Goal: Complete application form

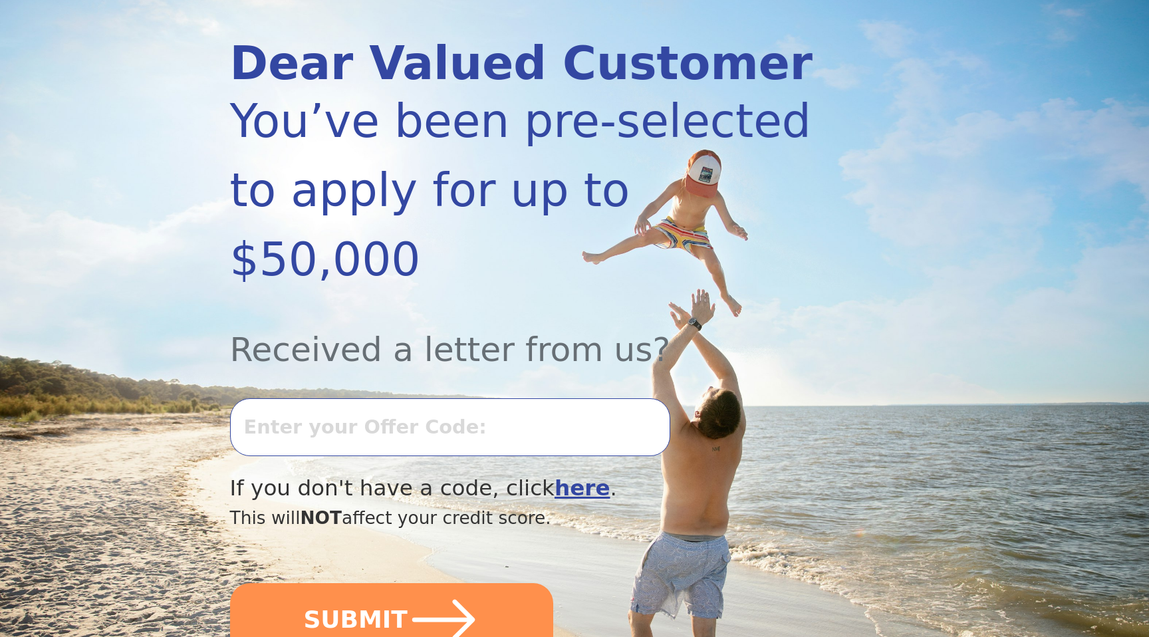
scroll to position [176, 0]
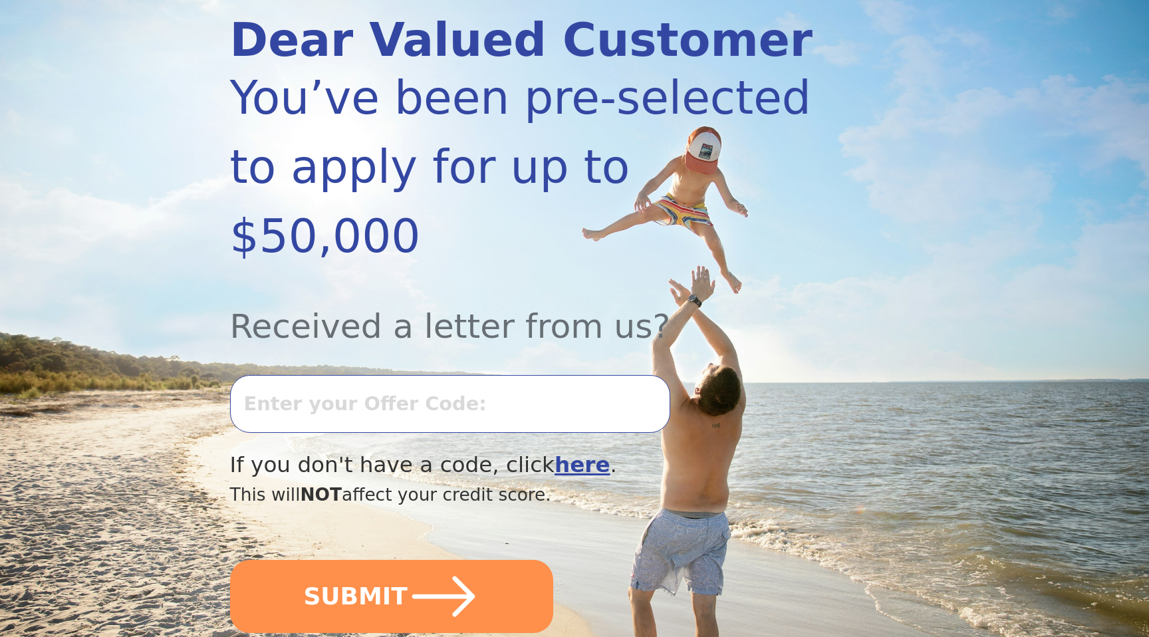
click at [354, 375] on input "text" at bounding box center [450, 403] width 440 height 57
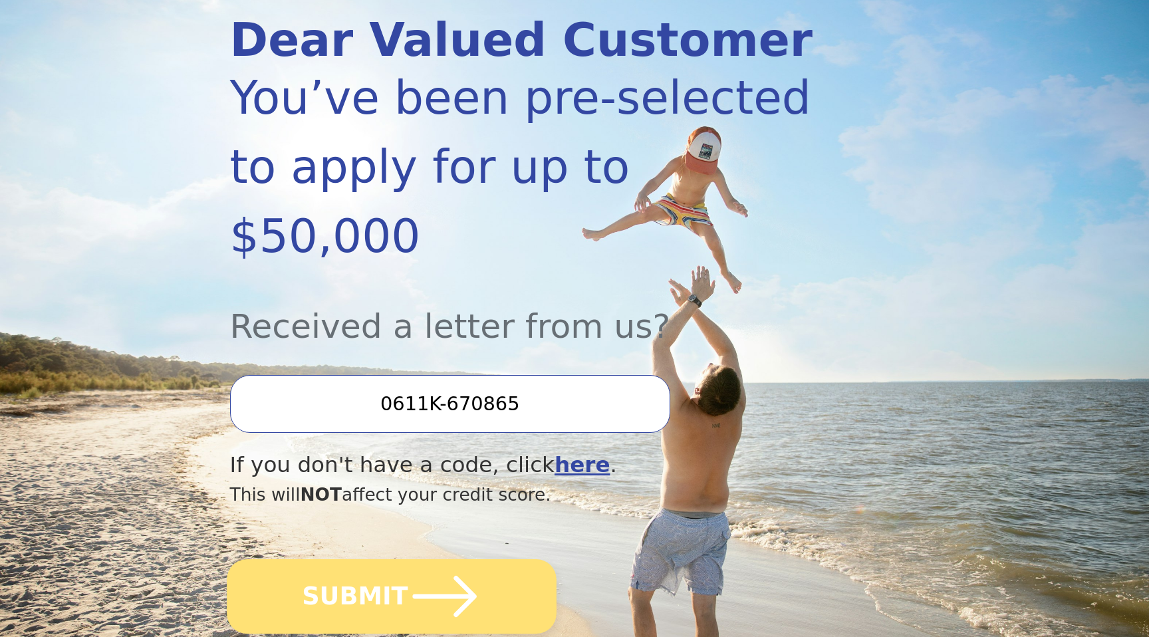
type input "0611K-670865"
click at [367, 559] on button "SUBMIT" at bounding box center [392, 596] width 330 height 74
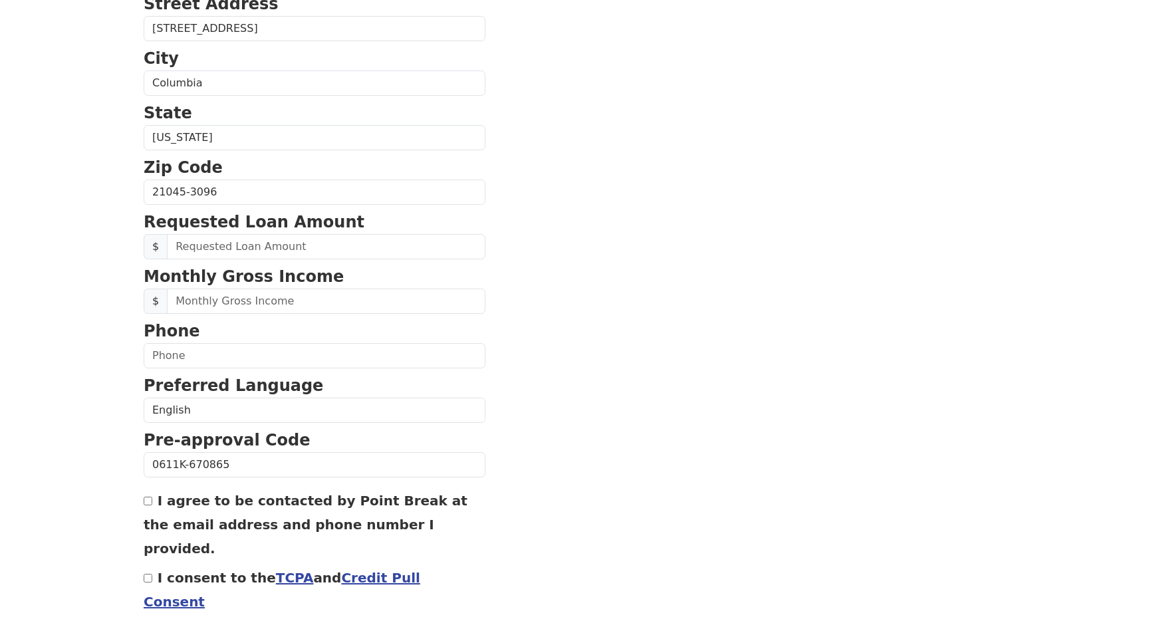
scroll to position [421, 0]
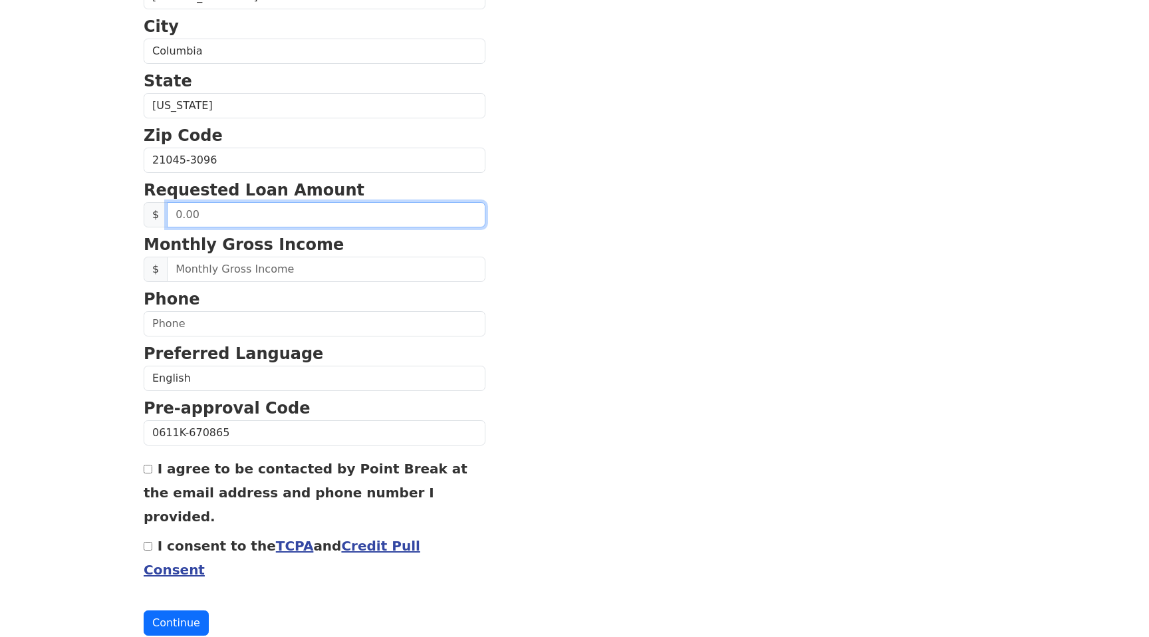
click at [219, 213] on input "text" at bounding box center [326, 214] width 318 height 25
type input "15,000.00"
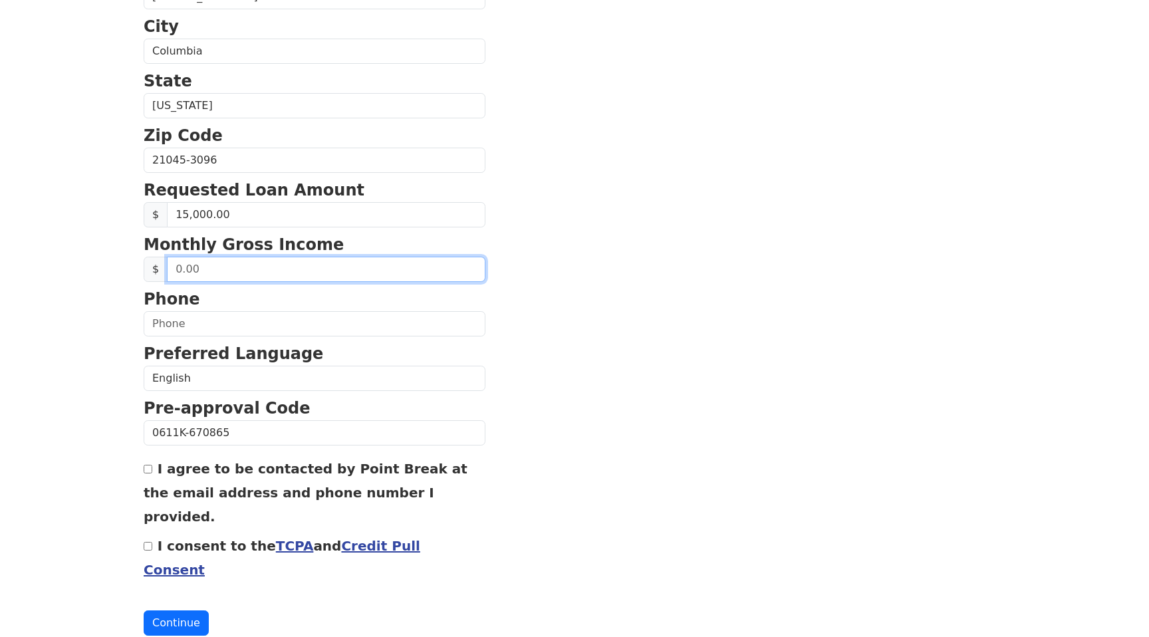
click at [235, 275] on input "text" at bounding box center [326, 269] width 318 height 25
type input "78,000.00"
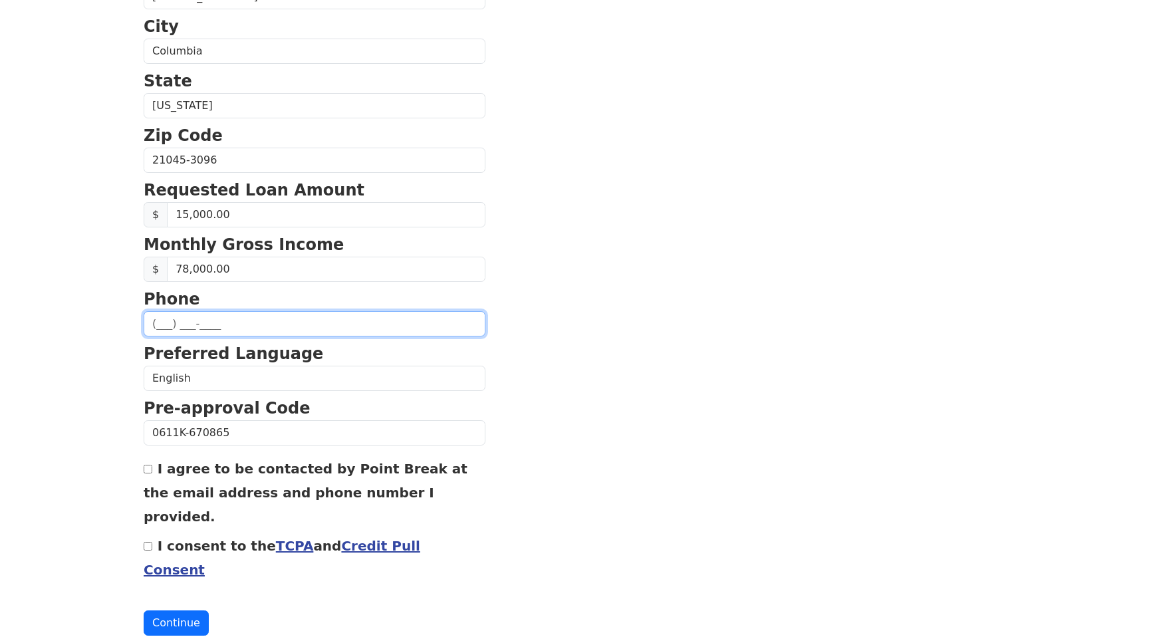
click at [230, 316] on input "text" at bounding box center [315, 323] width 342 height 25
type input "(740) 424-2697"
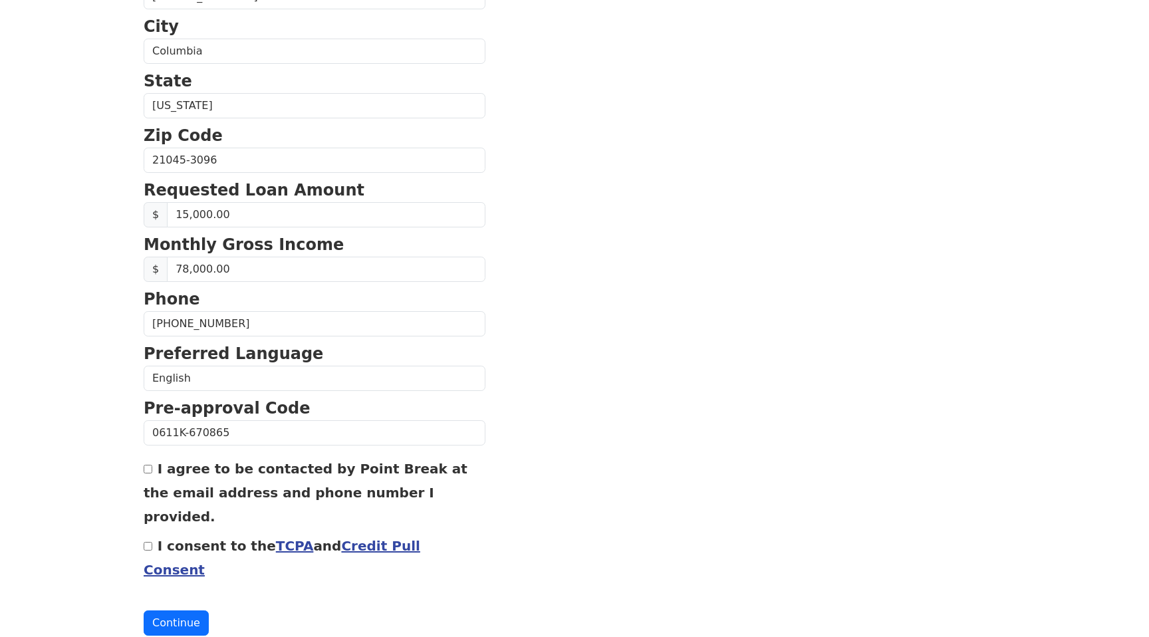
click at [154, 466] on div "I agree to be contacted by Point Break at the email address and phone number I …" at bounding box center [315, 492] width 342 height 72
click at [149, 469] on input "I agree to be contacted by Point Break at the email address and phone number I …" at bounding box center [148, 469] width 9 height 9
checkbox input "true"
click at [150, 542] on input "I consent to the TCPA and Credit Pull Consent" at bounding box center [148, 546] width 9 height 9
checkbox input "true"
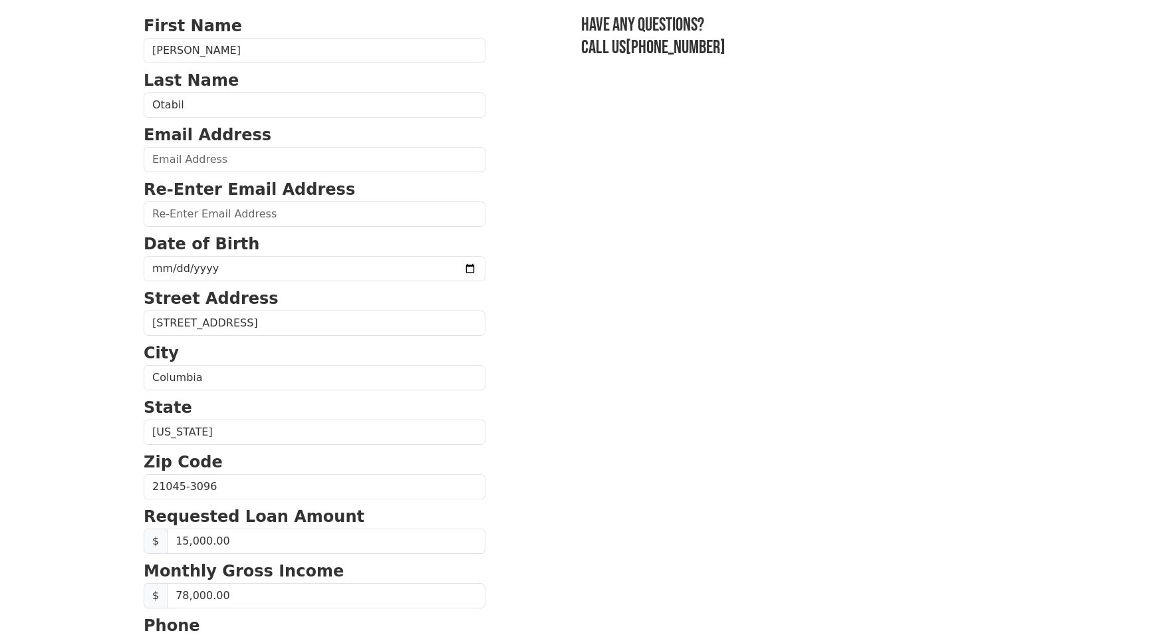
scroll to position [59, 0]
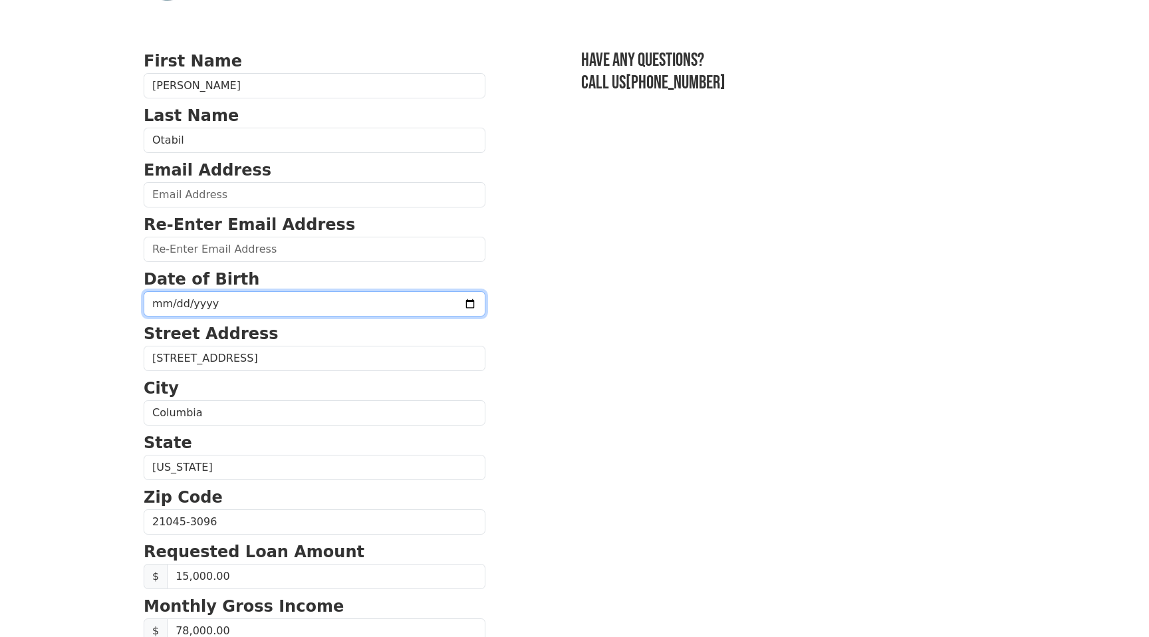
click at [433, 296] on input "date" at bounding box center [315, 303] width 342 height 25
type input "2000-02-11"
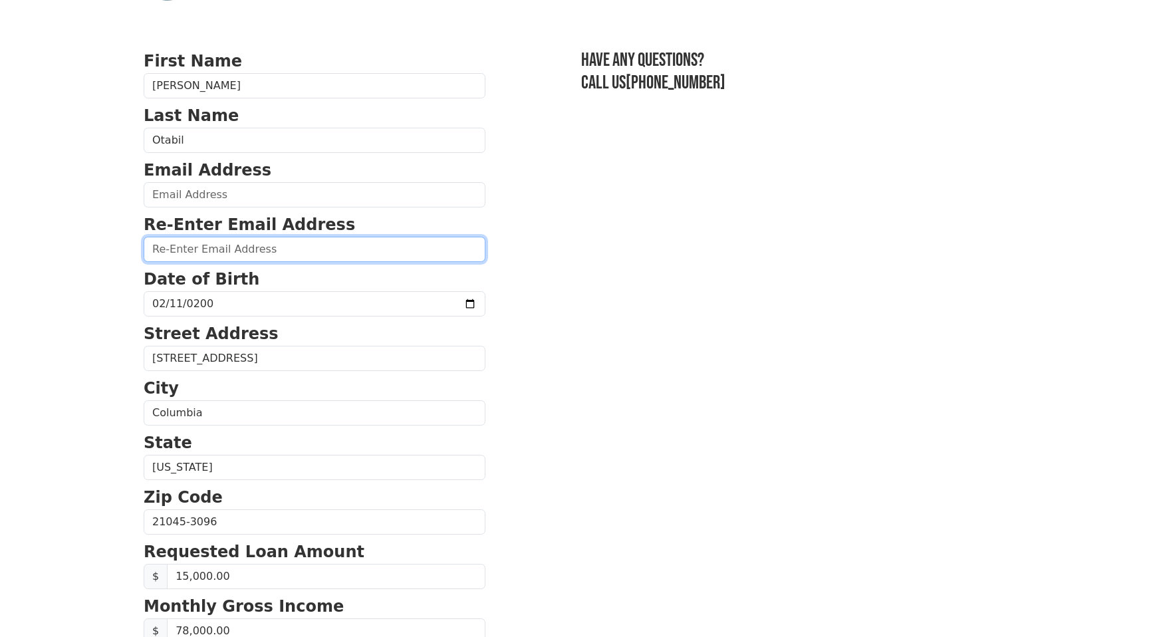
click at [363, 251] on input "email" at bounding box center [315, 249] width 342 height 25
type input "OFFSIDE947@GMAIL.COM"
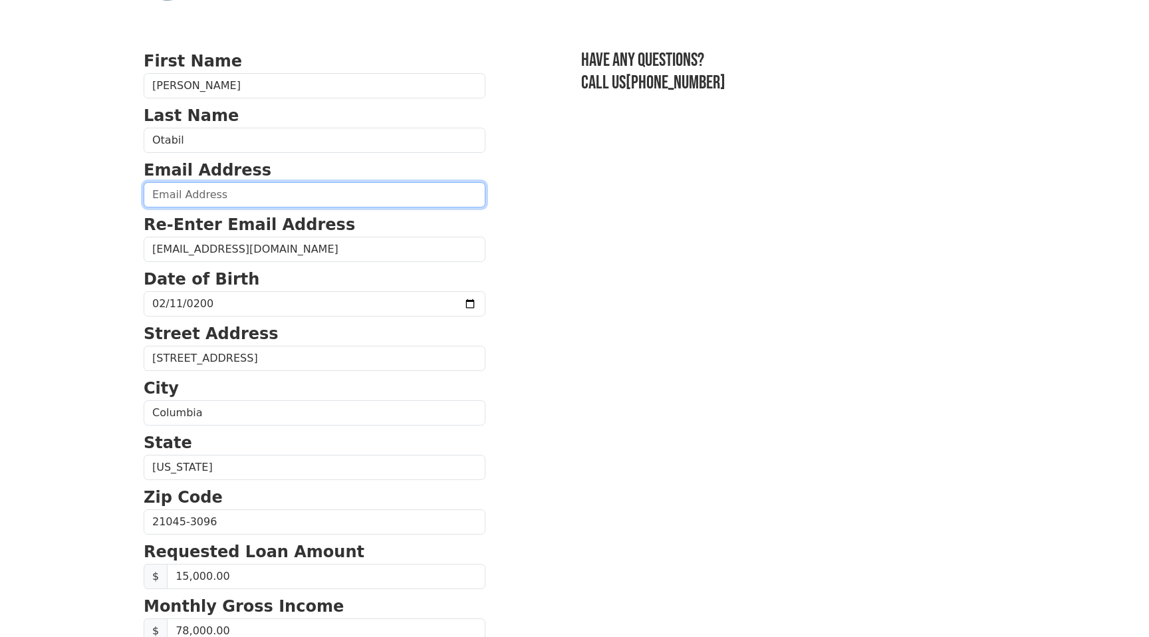
click at [227, 194] on input "email" at bounding box center [315, 194] width 342 height 25
paste input "OFFSIDE947@GMAIL.COM"
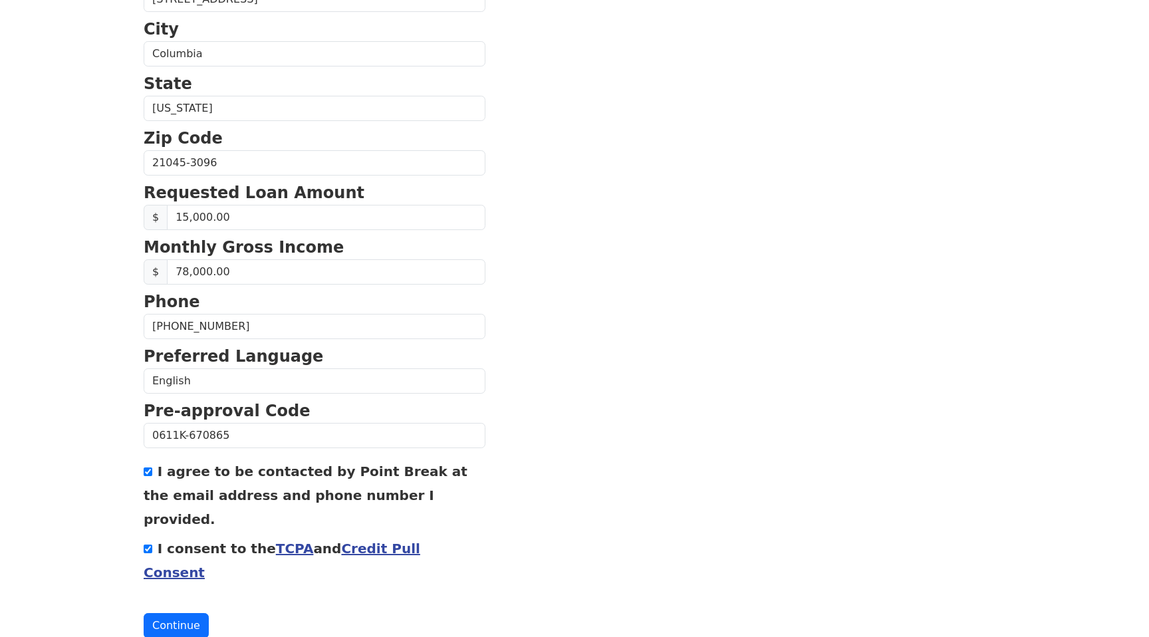
scroll to position [421, 0]
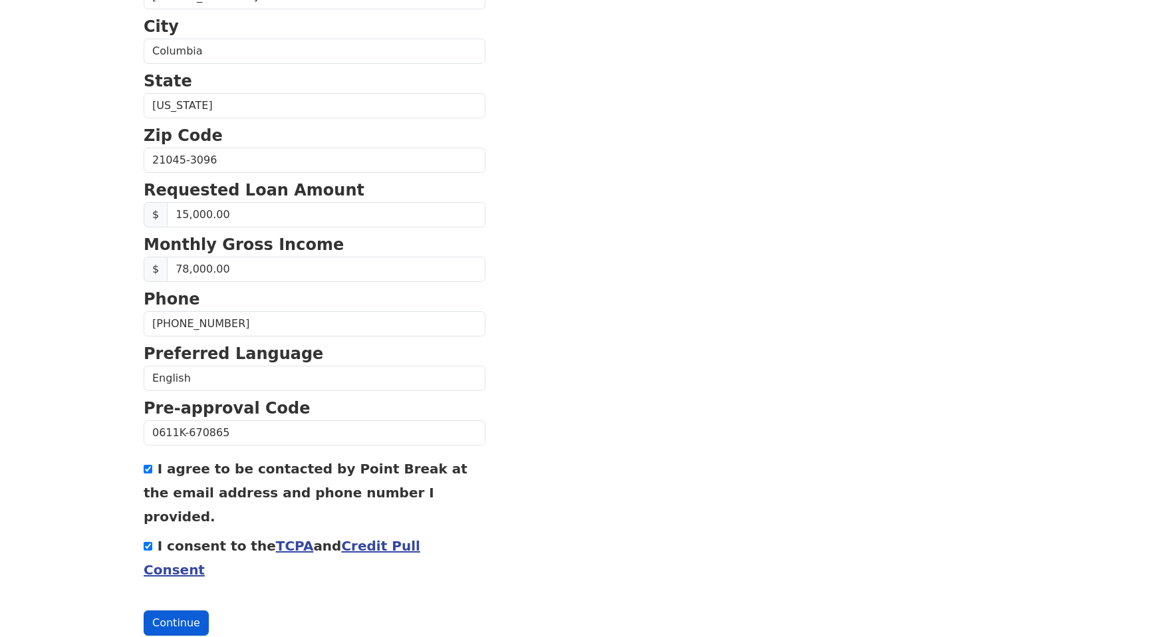
type input "OFFSIDE947@GMAIL.COM"
click at [190, 610] on button "Continue" at bounding box center [176, 622] width 65 height 25
